Goal: Task Accomplishment & Management: Use online tool/utility

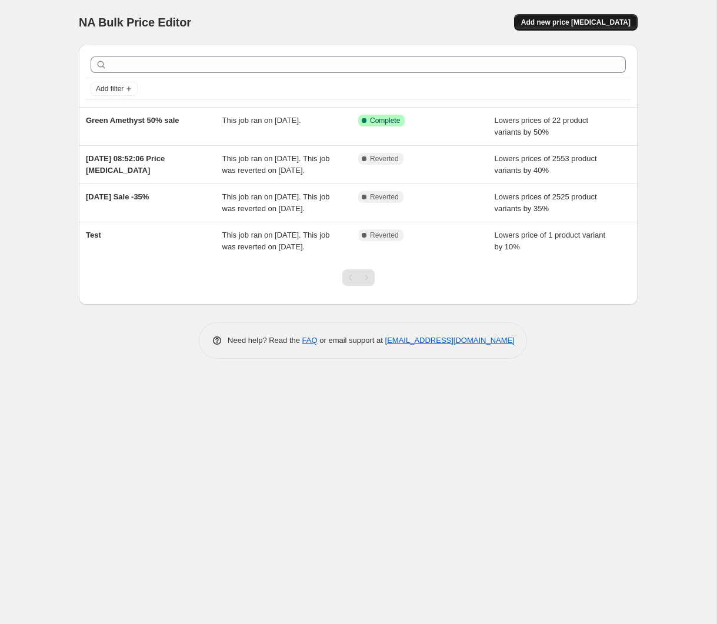
click at [598, 20] on span "Add new price [MEDICAL_DATA]" at bounding box center [575, 22] width 109 height 9
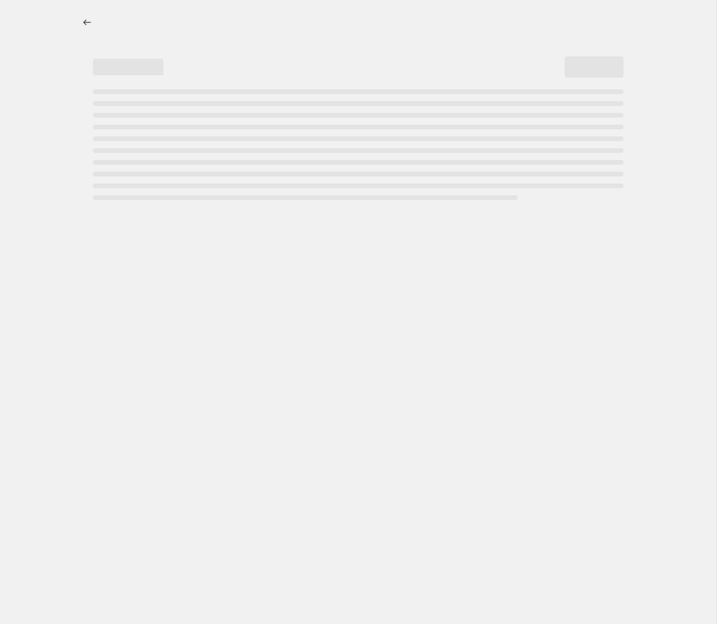
select select "percentage"
